Goal: Task Accomplishment & Management: Complete application form

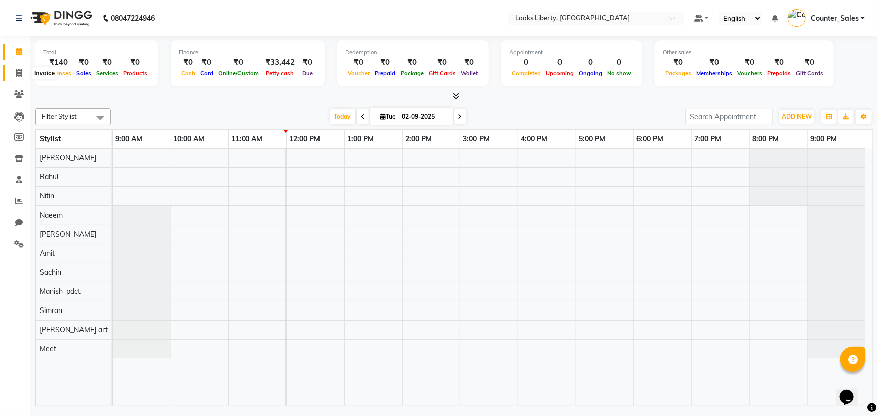
drag, startPoint x: 19, startPoint y: 69, endPoint x: 30, endPoint y: 79, distance: 15.0
click at [19, 69] on icon at bounding box center [19, 73] width 6 height 8
select select "service"
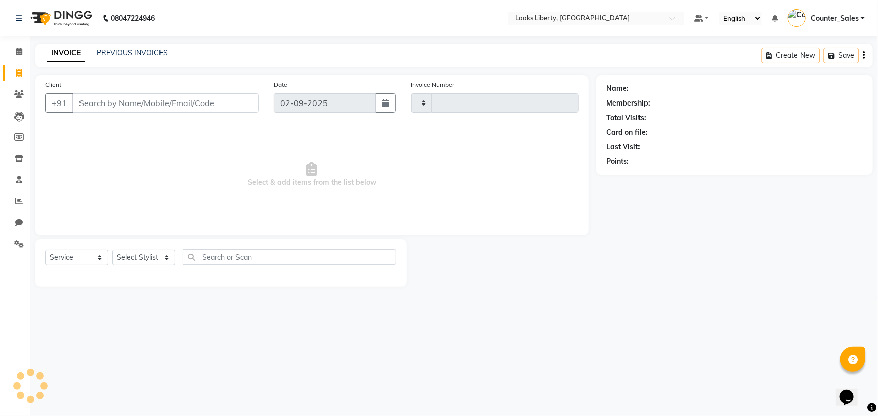
type input "2487"
select select "4321"
click at [115, 101] on input "Client" at bounding box center [165, 103] width 186 height 19
click at [142, 98] on input "Client" at bounding box center [165, 103] width 186 height 19
click at [151, 256] on select "Select Stylist [PERSON_NAME] art Counter_Sales Manish_pdct Meet [PERSON_NAME] […" at bounding box center [143, 258] width 63 height 16
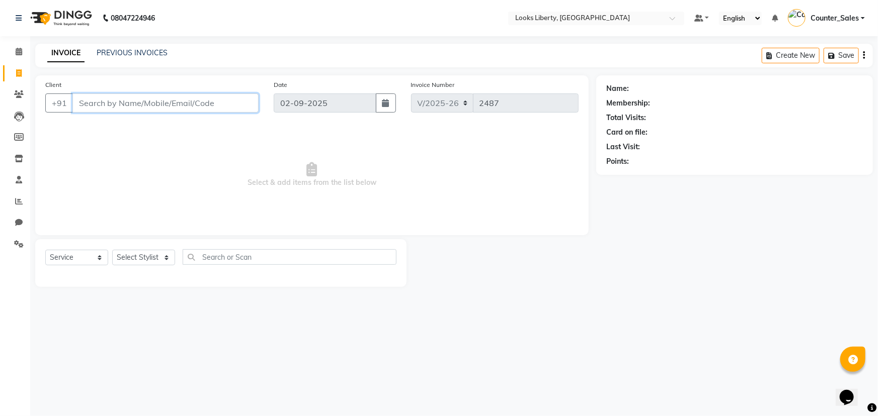
click at [205, 106] on input "Client" at bounding box center [165, 103] width 186 height 19
type input "9504505409"
click at [226, 101] on span "Add Client" at bounding box center [233, 103] width 40 height 10
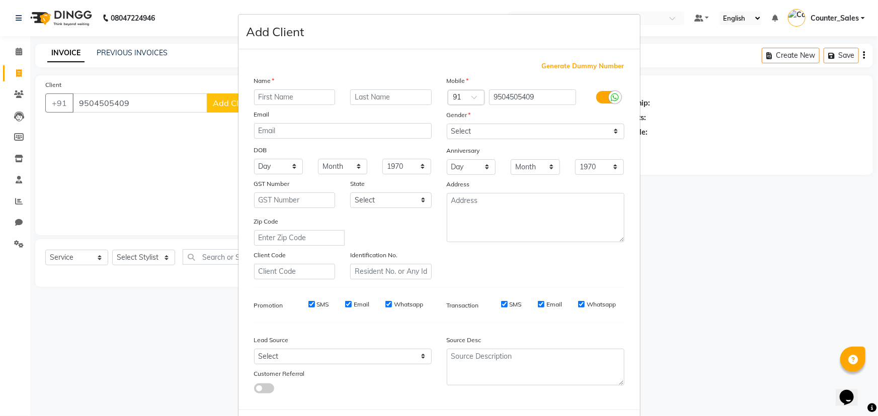
click at [276, 99] on input "text" at bounding box center [294, 98] width 81 height 16
type input "RAHUL"
click at [478, 131] on select "Select [DEMOGRAPHIC_DATA] [DEMOGRAPHIC_DATA] Other Prefer Not To Say" at bounding box center [536, 132] width 178 height 16
select select "[DEMOGRAPHIC_DATA]"
click at [447, 124] on select "Select [DEMOGRAPHIC_DATA] [DEMOGRAPHIC_DATA] Other Prefer Not To Say" at bounding box center [536, 132] width 178 height 16
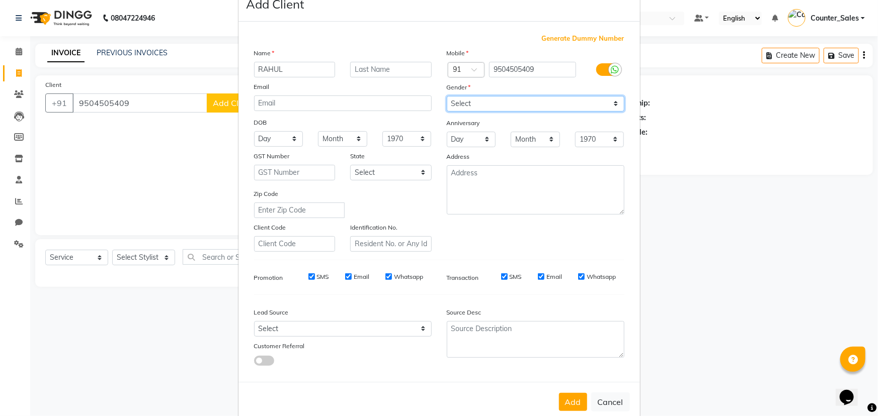
scroll to position [50, 0]
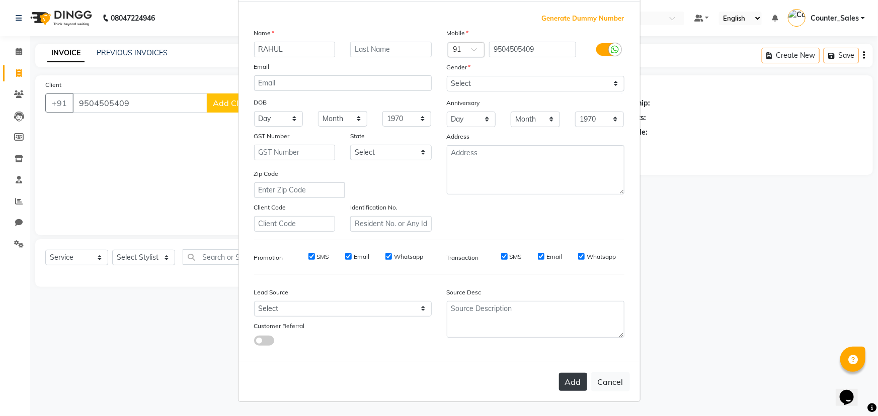
click at [565, 385] on button "Add" at bounding box center [573, 382] width 28 height 18
select select
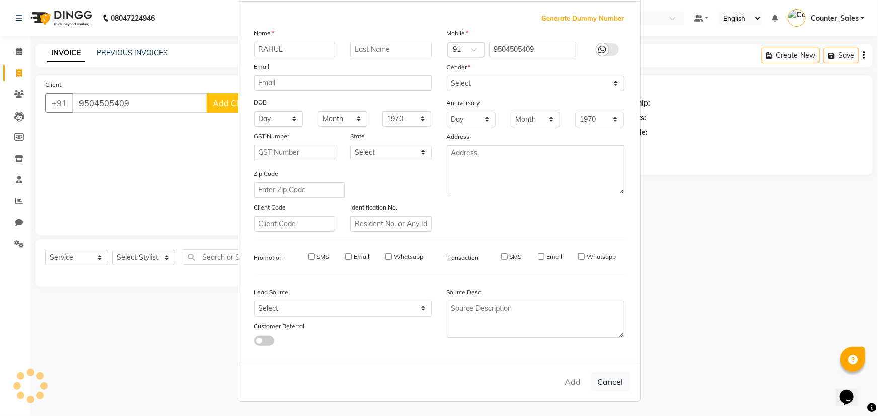
select select
checkbox input "false"
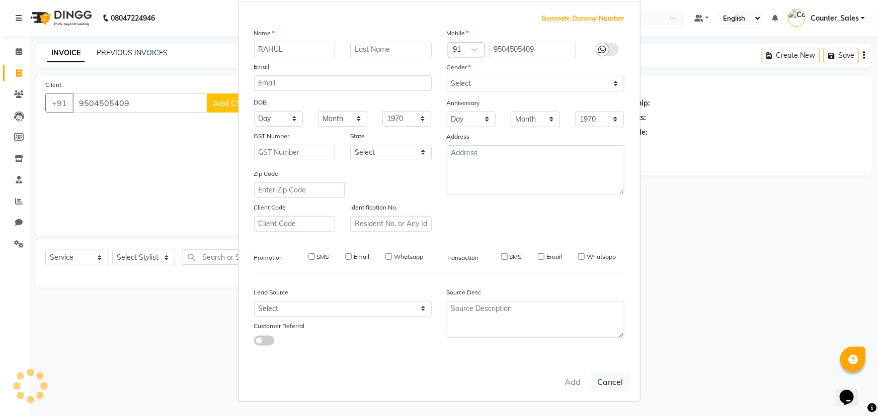
checkbox input "false"
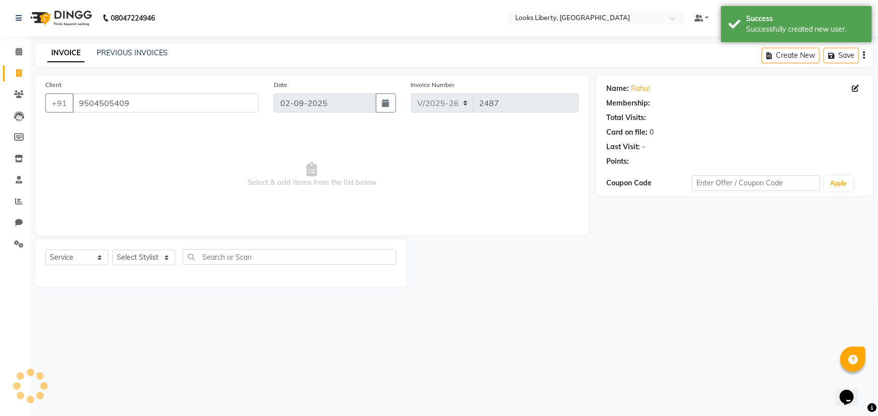
select select "1: Object"
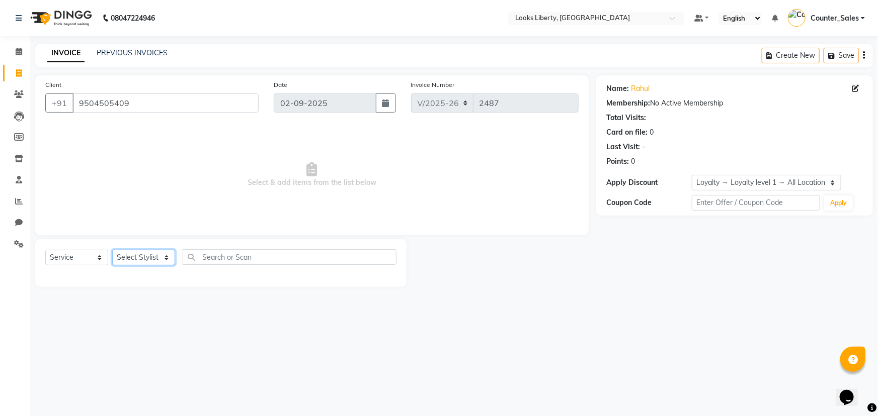
click at [139, 255] on select "Select Stylist [PERSON_NAME] art Counter_Sales Manish_pdct Meet [PERSON_NAME] […" at bounding box center [143, 258] width 63 height 16
select select "23424"
click at [112, 250] on select "Select Stylist [PERSON_NAME] art Counter_Sales Manish_pdct Meet [PERSON_NAME] […" at bounding box center [143, 258] width 63 height 16
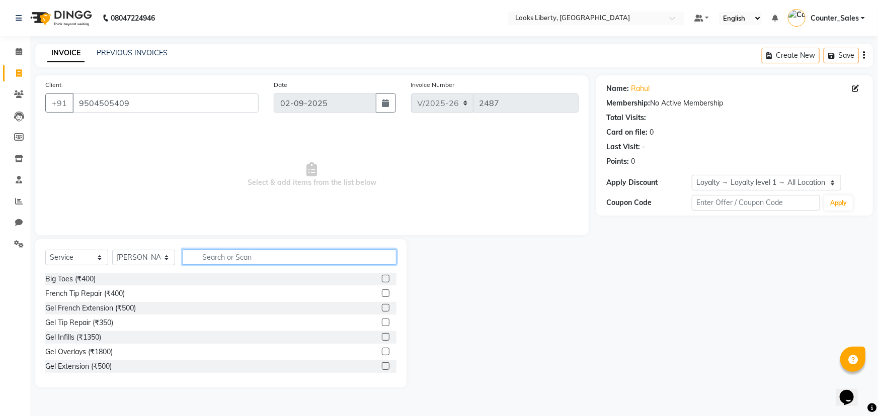
click at [226, 261] on input "text" at bounding box center [290, 257] width 214 height 16
type input "EY"
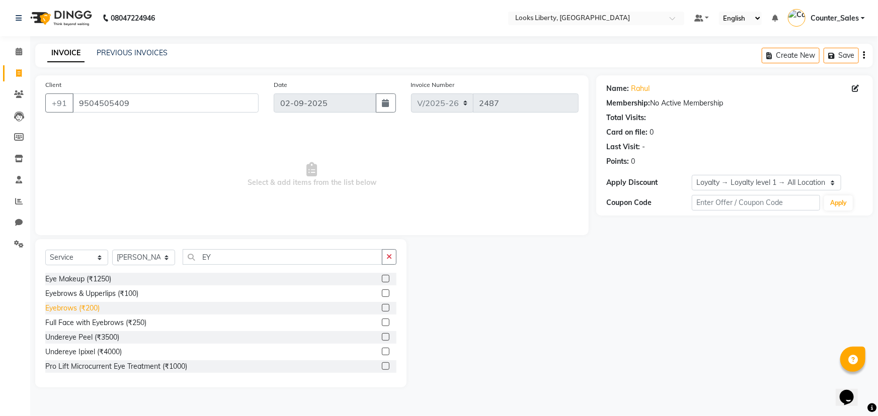
click at [50, 306] on div "Eyebrows (₹200)" at bounding box center [72, 308] width 54 height 11
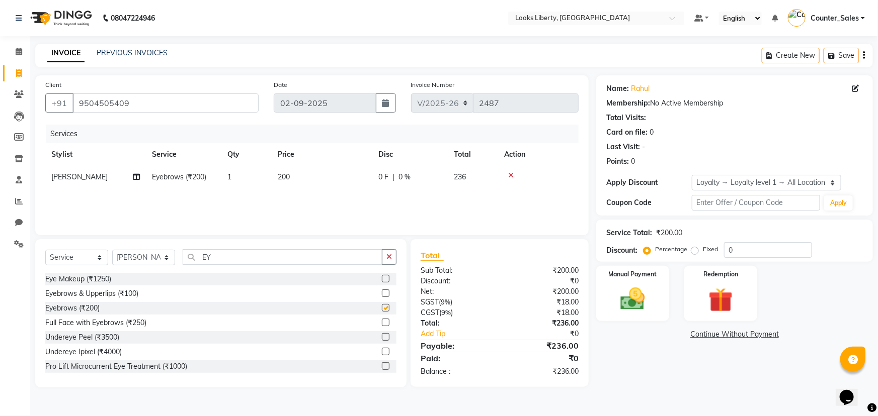
checkbox input "false"
click at [334, 187] on td "200" at bounding box center [322, 177] width 101 height 23
select select "23424"
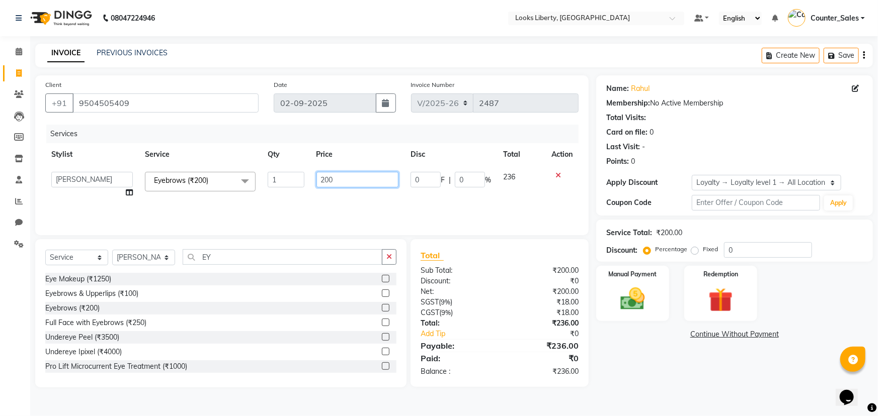
click at [337, 178] on input "200" at bounding box center [357, 180] width 82 height 16
type input "2"
type input "51"
click at [313, 201] on div "Services Stylist Service Qty Price Disc Total Action [PERSON_NAME] Anjali_nail …" at bounding box center [311, 175] width 533 height 101
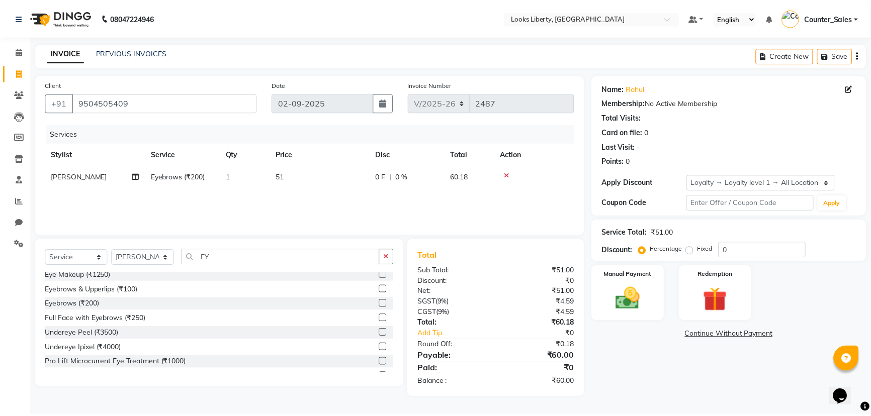
scroll to position [16, 0]
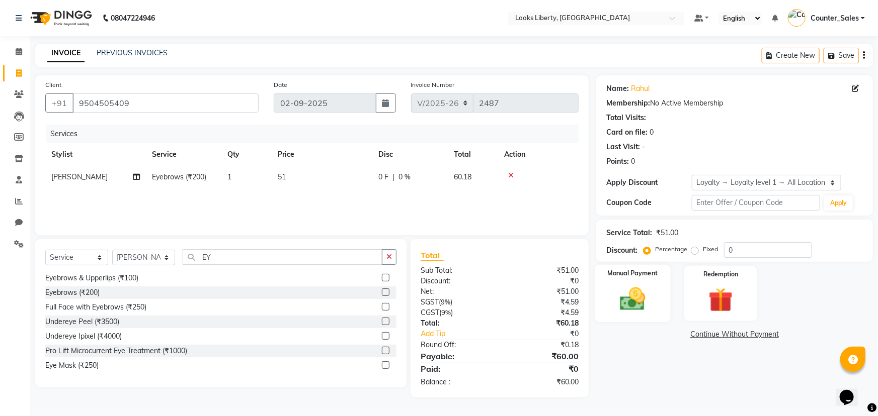
click at [610, 292] on div "Manual Payment" at bounding box center [632, 294] width 76 height 58
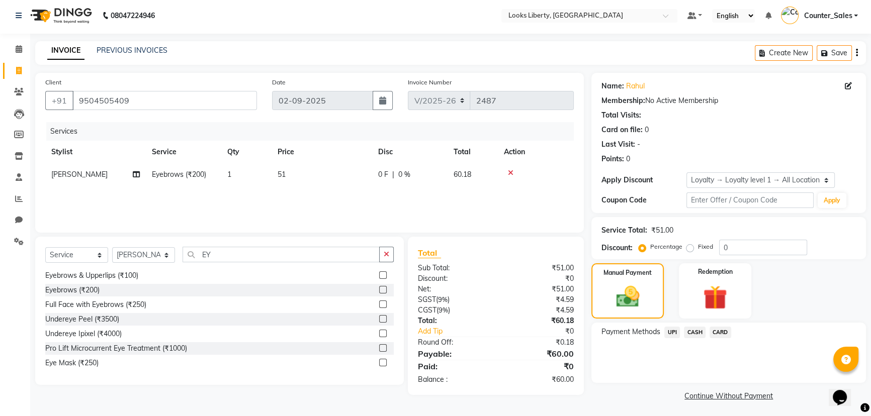
scroll to position [5, 0]
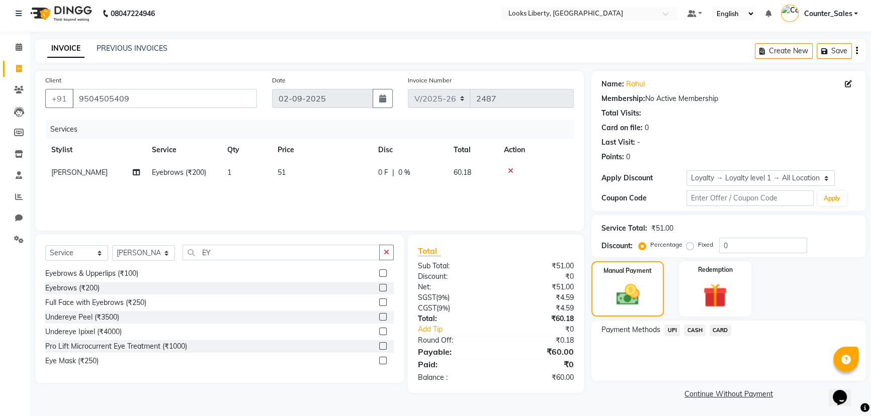
click at [690, 328] on span "CASH" at bounding box center [695, 331] width 22 height 12
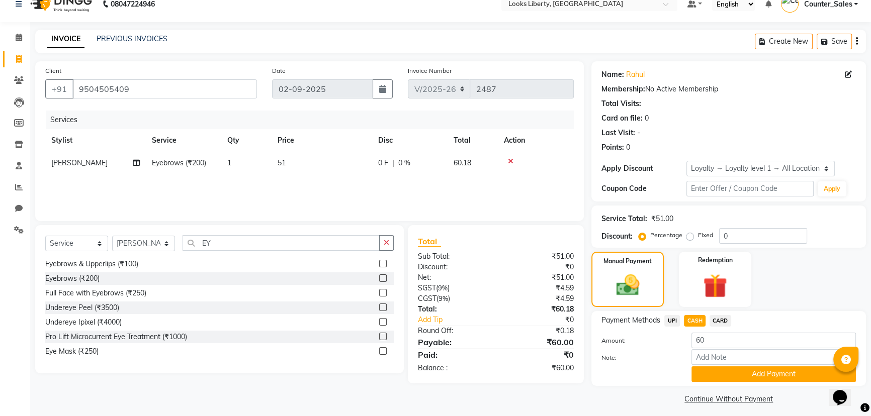
scroll to position [19, 0]
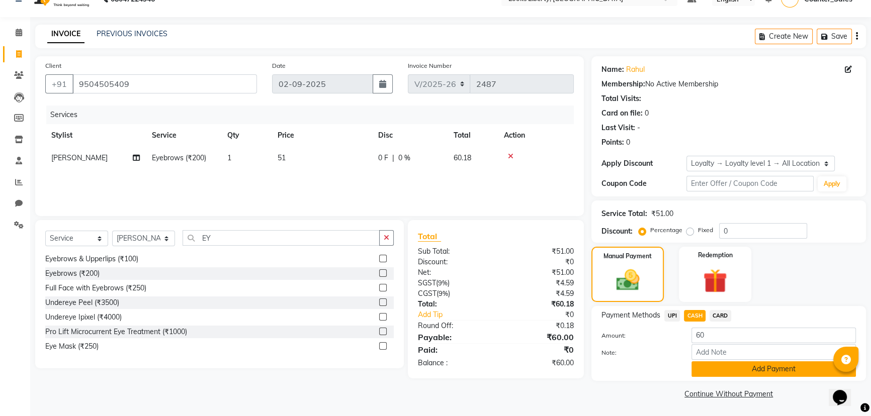
click at [714, 363] on button "Add Payment" at bounding box center [773, 370] width 164 height 16
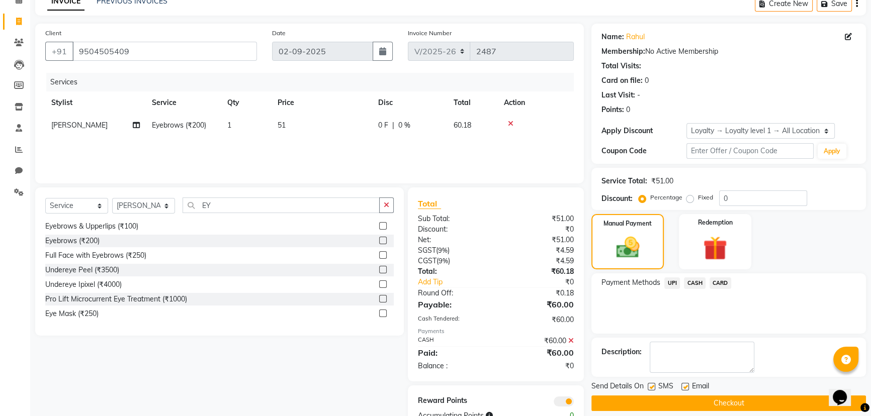
scroll to position [82, 0]
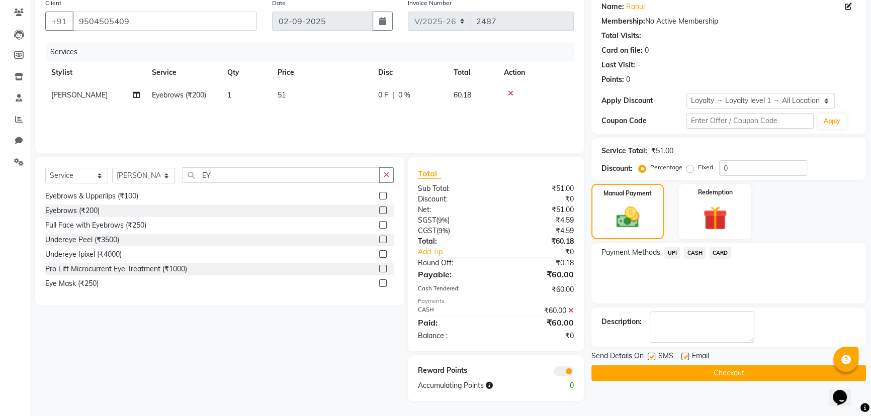
click at [639, 369] on button "Checkout" at bounding box center [728, 374] width 275 height 16
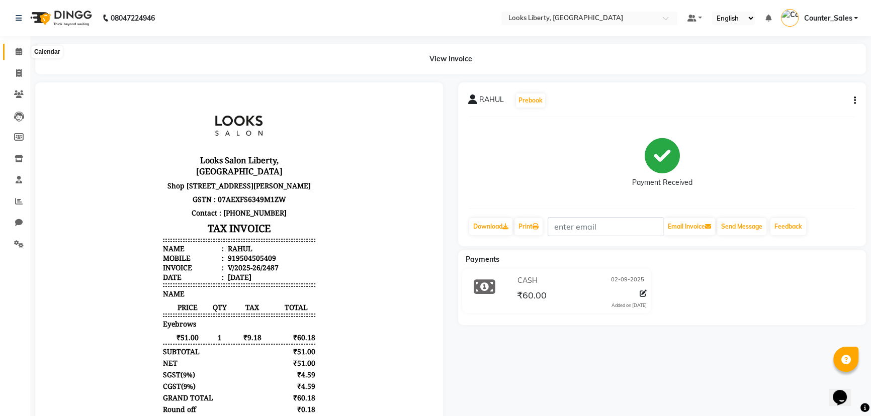
click at [18, 53] on icon at bounding box center [19, 52] width 7 height 8
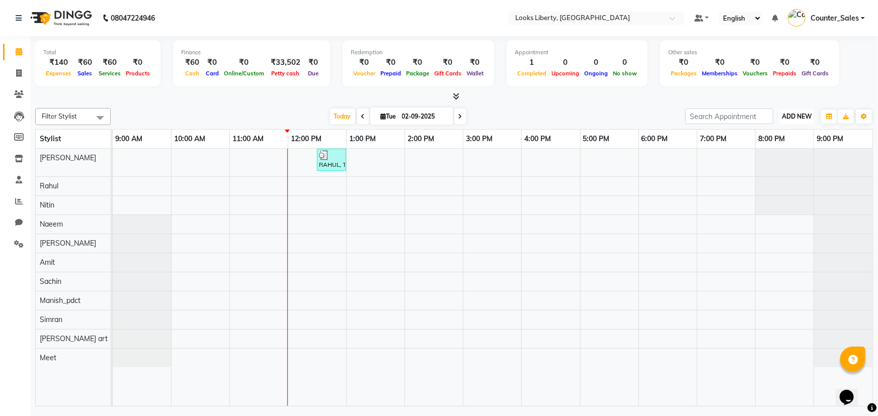
click at [800, 115] on span "ADD NEW" at bounding box center [797, 117] width 30 height 8
click at [774, 159] on link "Add Expense" at bounding box center [773, 161] width 79 height 13
select select "1"
select select "3126"
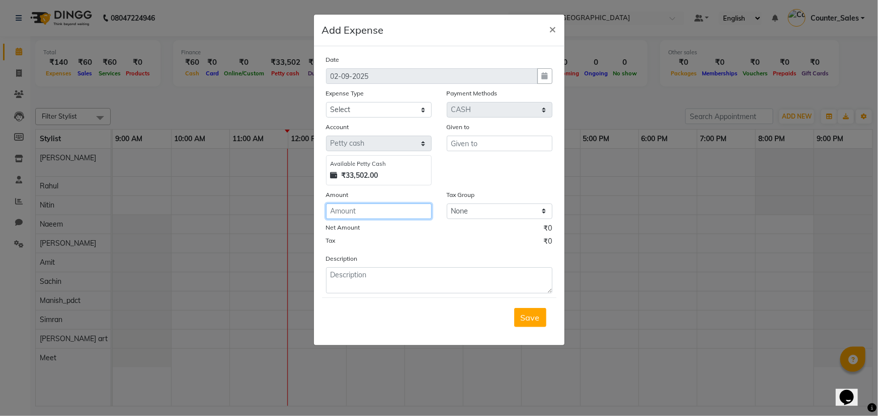
click at [367, 211] on input "number" at bounding box center [379, 212] width 106 height 16
type input "300"
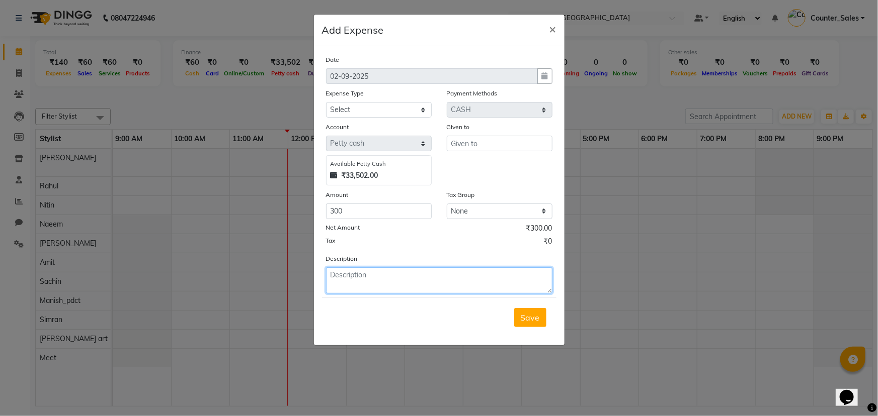
click at [404, 286] on textarea at bounding box center [439, 281] width 226 height 26
type textarea "G"
type textarea "GARBAGE"
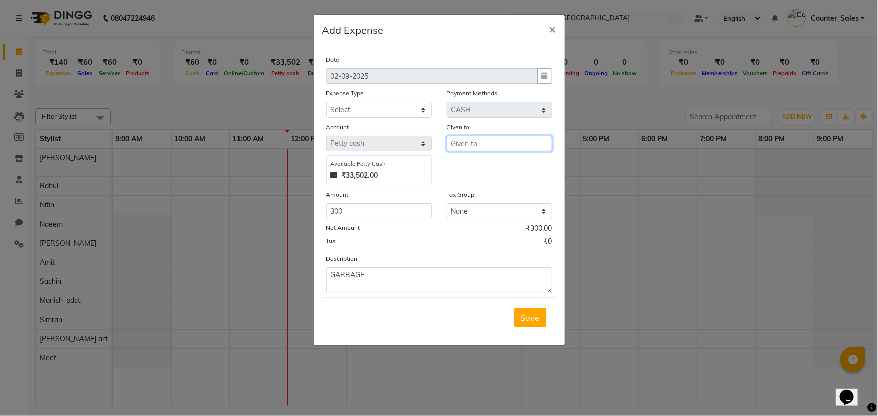
click at [507, 146] on input "text" at bounding box center [500, 144] width 106 height 16
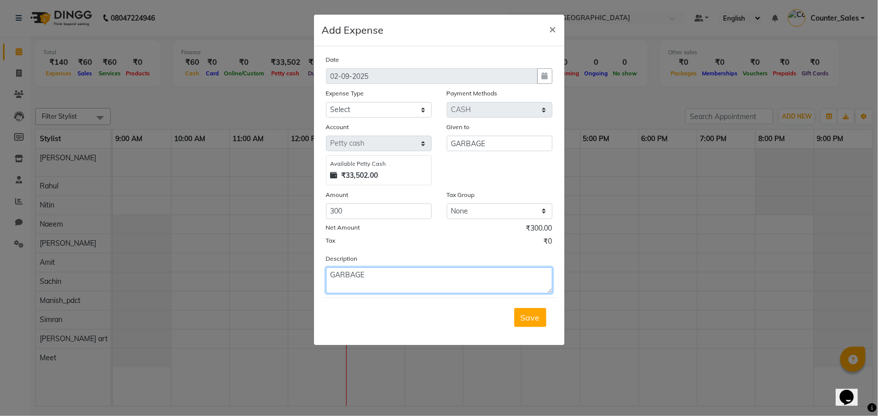
click at [382, 282] on textarea "GARBAGE" at bounding box center [439, 281] width 226 height 26
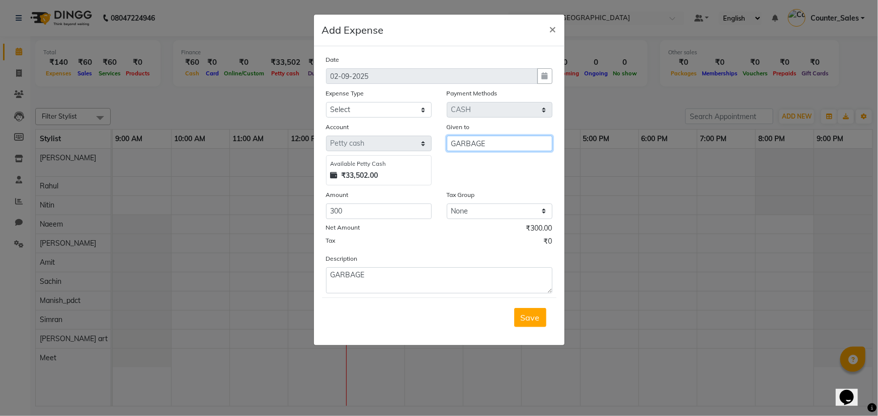
click at [497, 145] on input "GARBAGE" at bounding box center [500, 144] width 106 height 16
type input "GARBAGE PICKER"
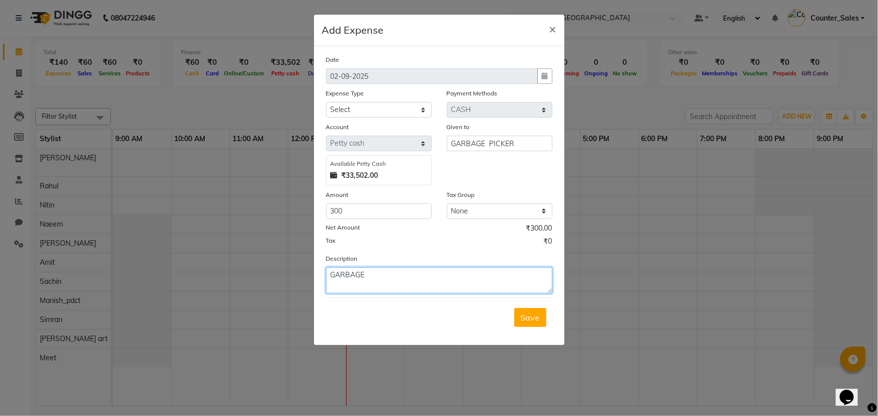
click at [394, 275] on textarea "GARBAGE" at bounding box center [439, 281] width 226 height 26
type textarea "GARBAGE PICKER"
click at [539, 319] on span "Save" at bounding box center [529, 318] width 19 height 10
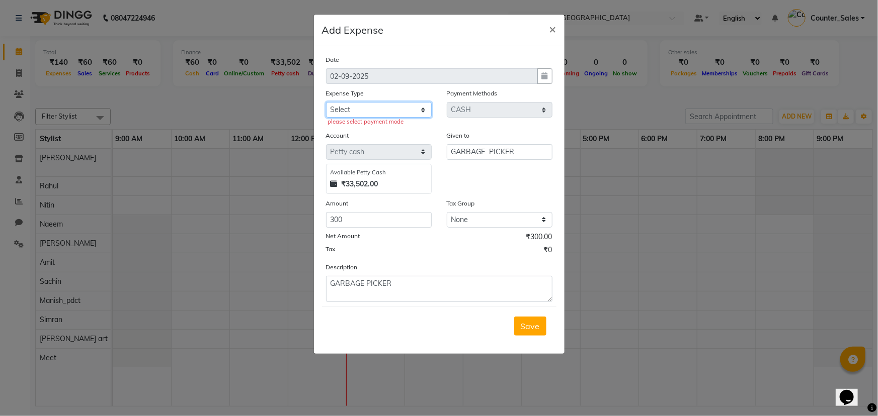
click at [395, 112] on select "Select Bank Deposit Blinkit Cash Handover CLIENT Client ordered food Client Ref…" at bounding box center [379, 110] width 106 height 16
select select "23704"
click at [326, 103] on select "Select Bank Deposit Blinkit Cash Handover CLIENT Client ordered food Client Ref…" at bounding box center [379, 110] width 106 height 16
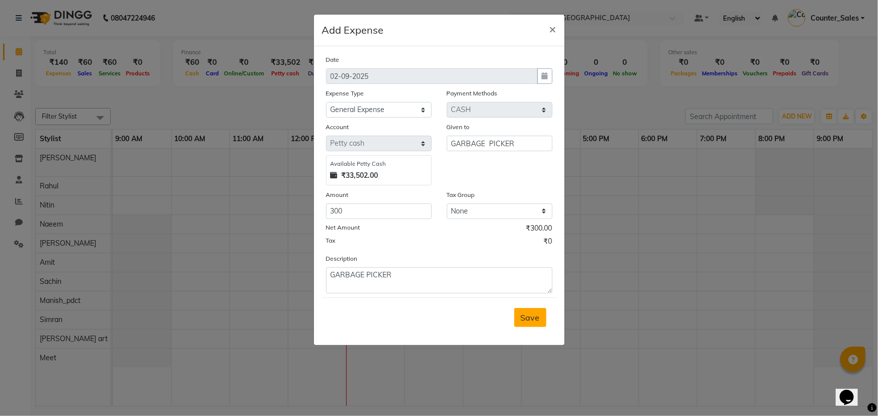
click at [536, 323] on span "Save" at bounding box center [529, 318] width 19 height 10
